Goal: Task Accomplishment & Management: Manage account settings

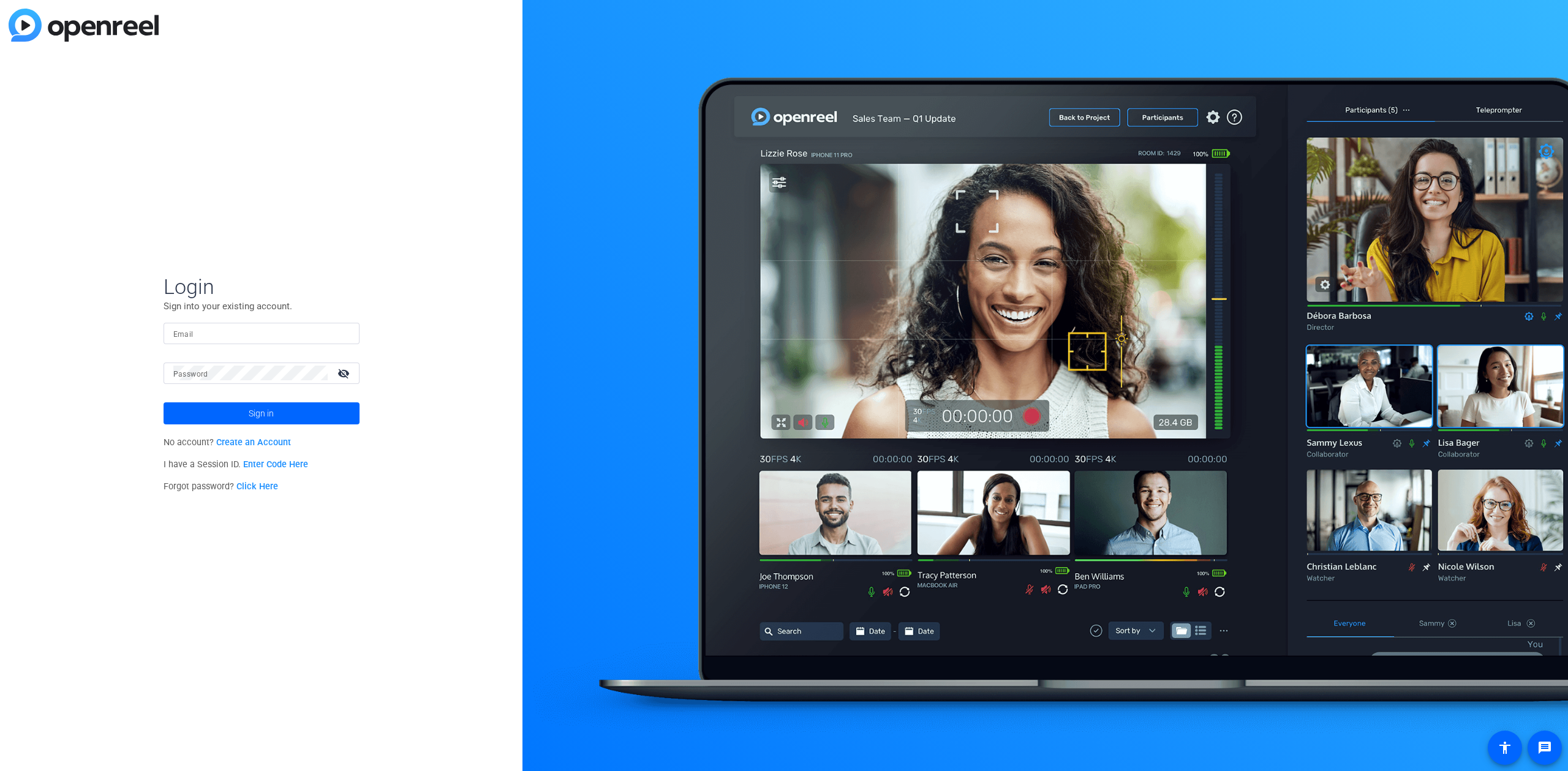
drag, startPoint x: 602, startPoint y: 217, endPoint x: 318, endPoint y: 200, distance: 284.5
click at [247, 324] on div at bounding box center [261, 333] width 176 height 21
click at [247, 335] on input "Email" at bounding box center [261, 333] width 176 height 14
drag, startPoint x: 349, startPoint y: 236, endPoint x: 81, endPoint y: 217, distance: 268.7
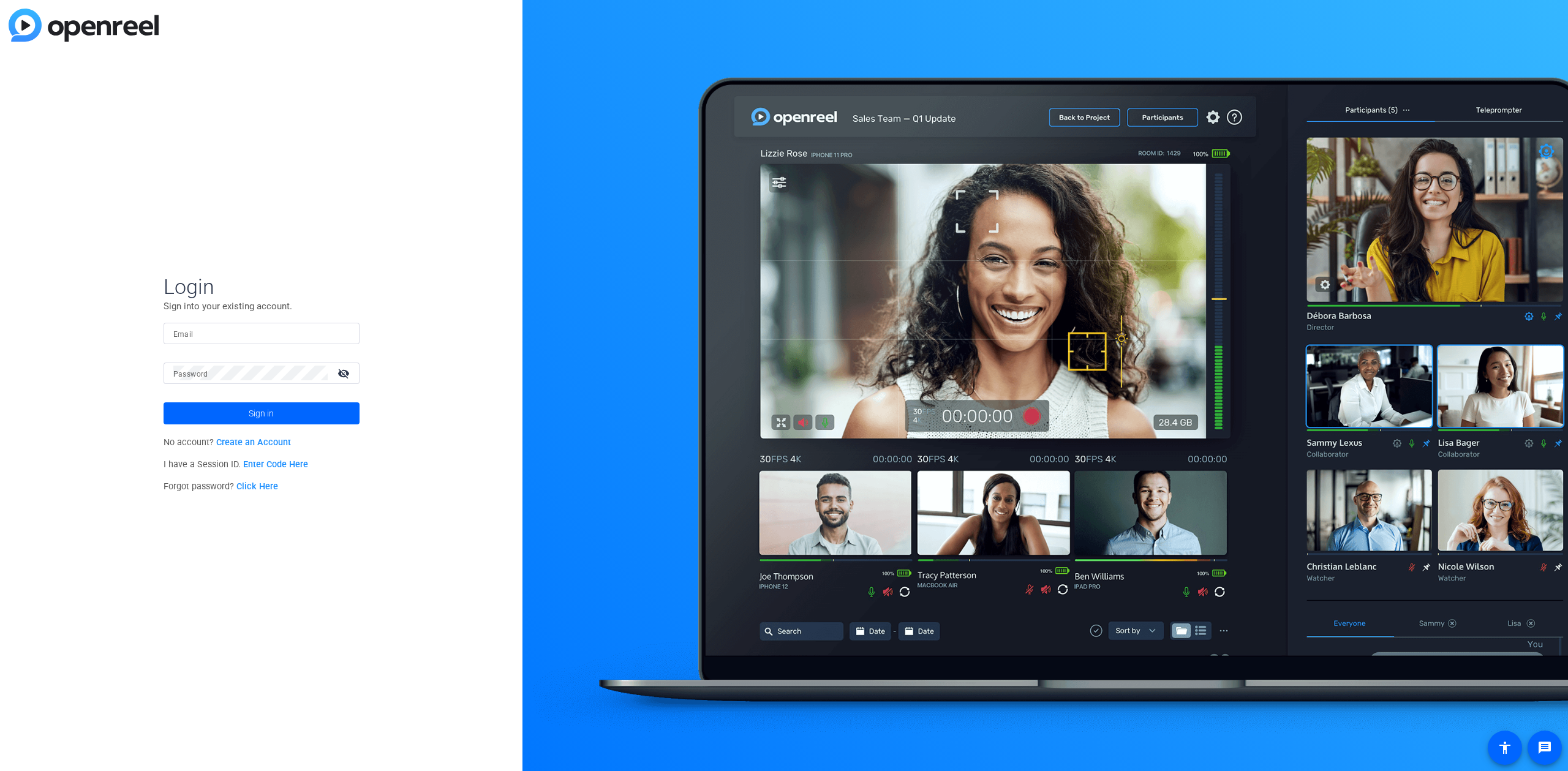
drag, startPoint x: 498, startPoint y: 123, endPoint x: 125, endPoint y: 116, distance: 373.1
